Goal: Communication & Community: Answer question/provide support

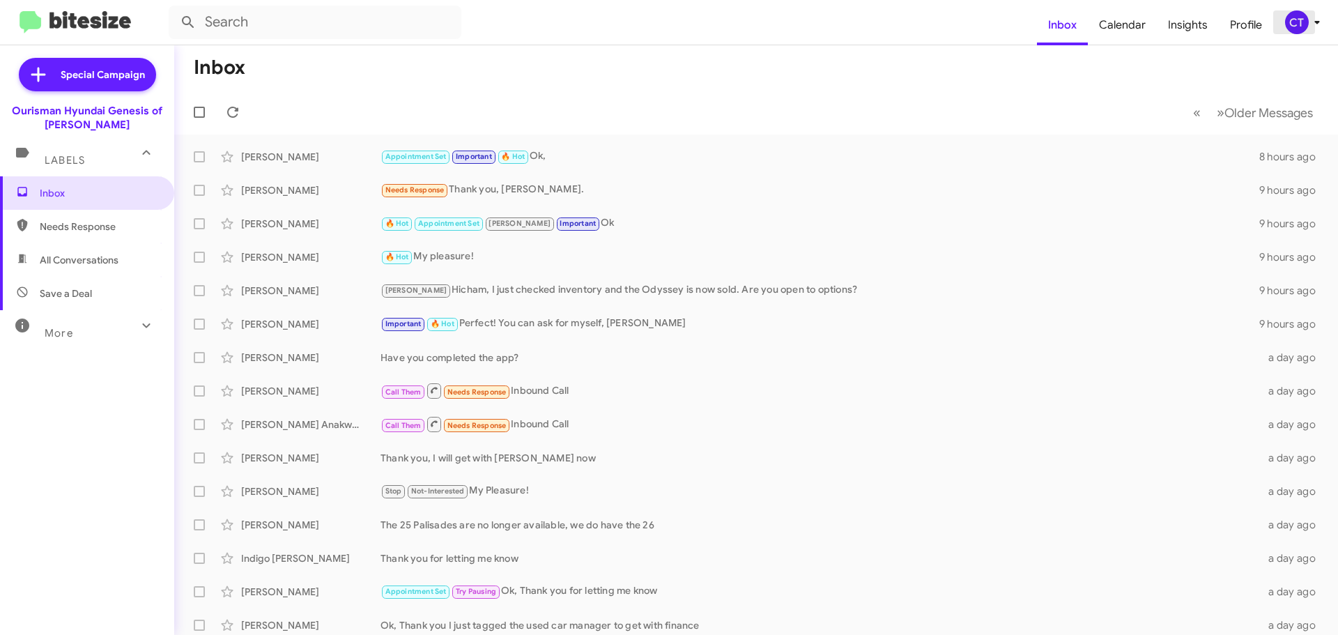
click at [1311, 22] on icon at bounding box center [1317, 22] width 17 height 17
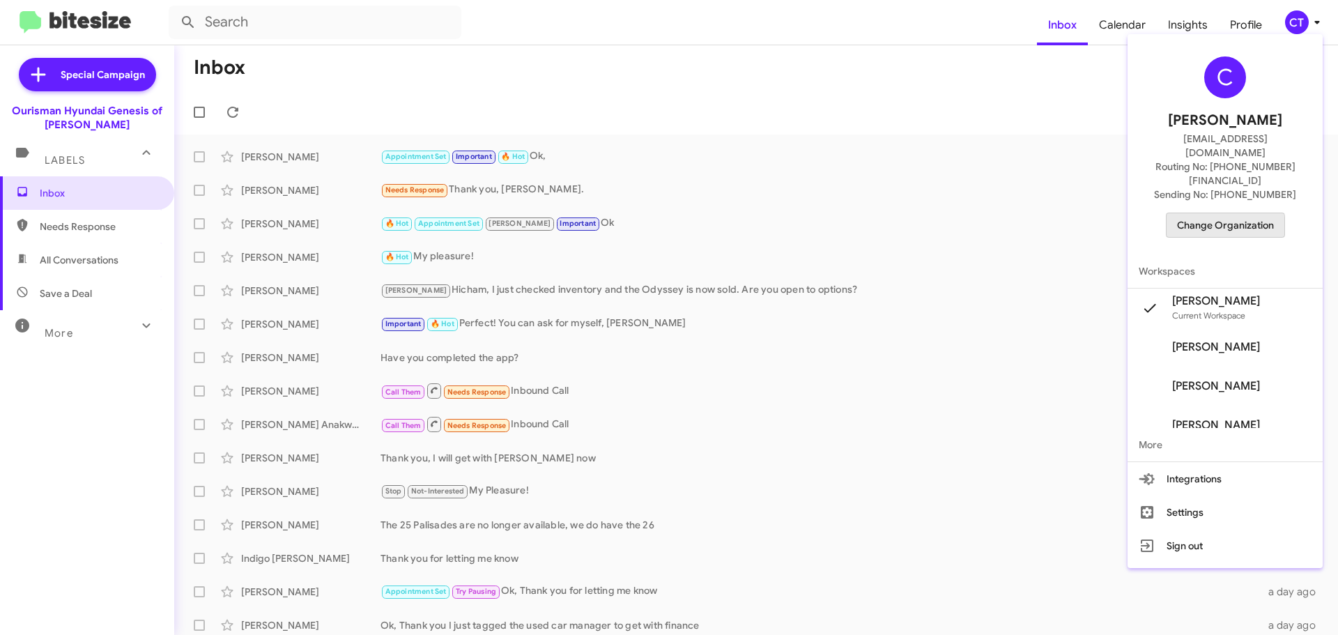
click at [1233, 213] on span "Change Organization" at bounding box center [1225, 225] width 97 height 24
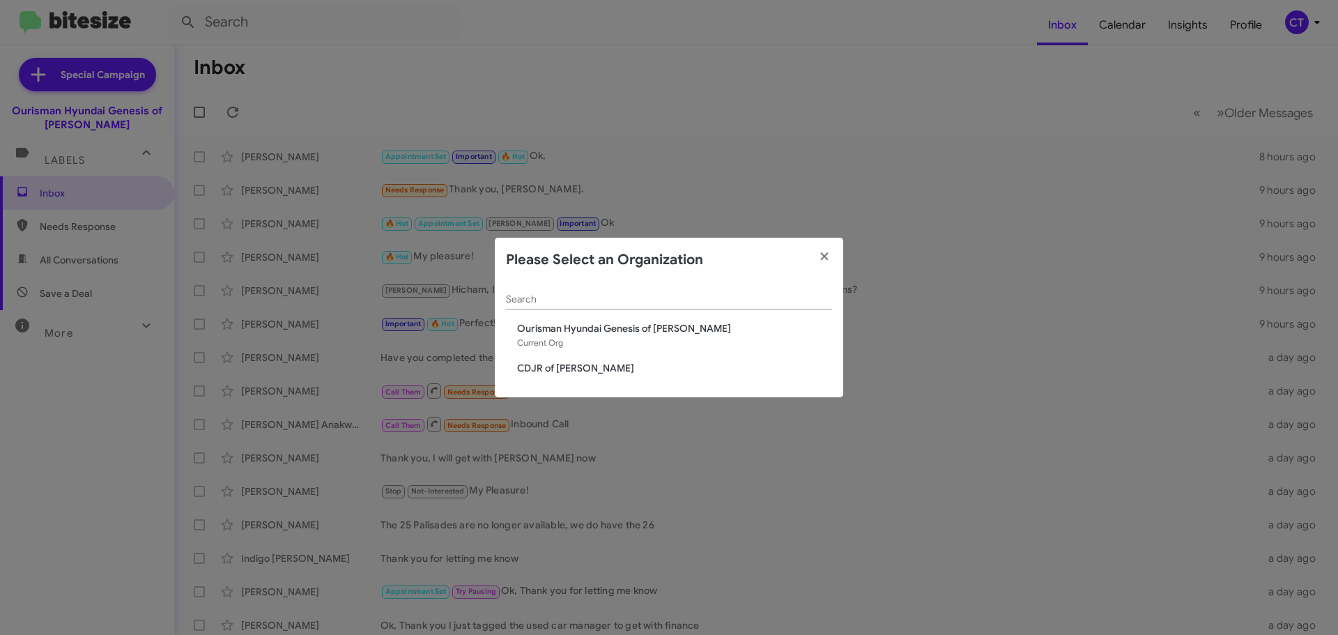
click at [571, 361] on span "CDJR of [PERSON_NAME]" at bounding box center [674, 368] width 315 height 14
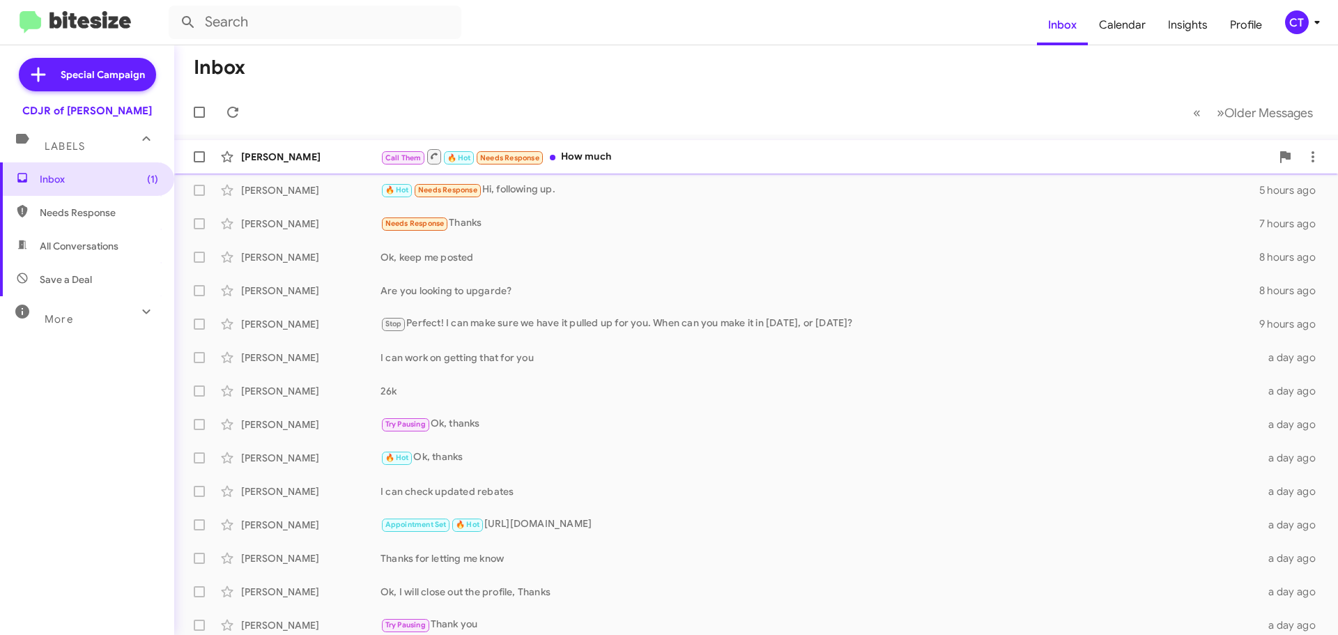
click at [616, 144] on div "[PERSON_NAME] Call Them 🔥 Hot Needs Response How much 2 hours ago" at bounding box center [755, 157] width 1141 height 28
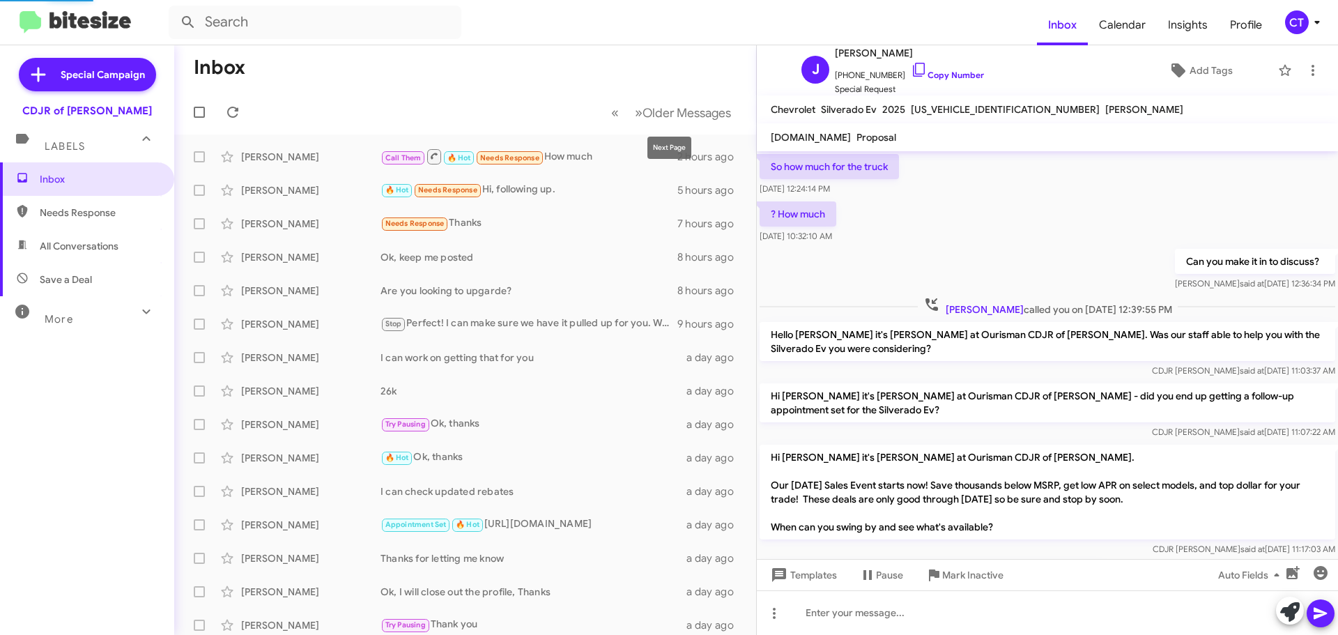
scroll to position [769, 0]
